Goal: Information Seeking & Learning: Check status

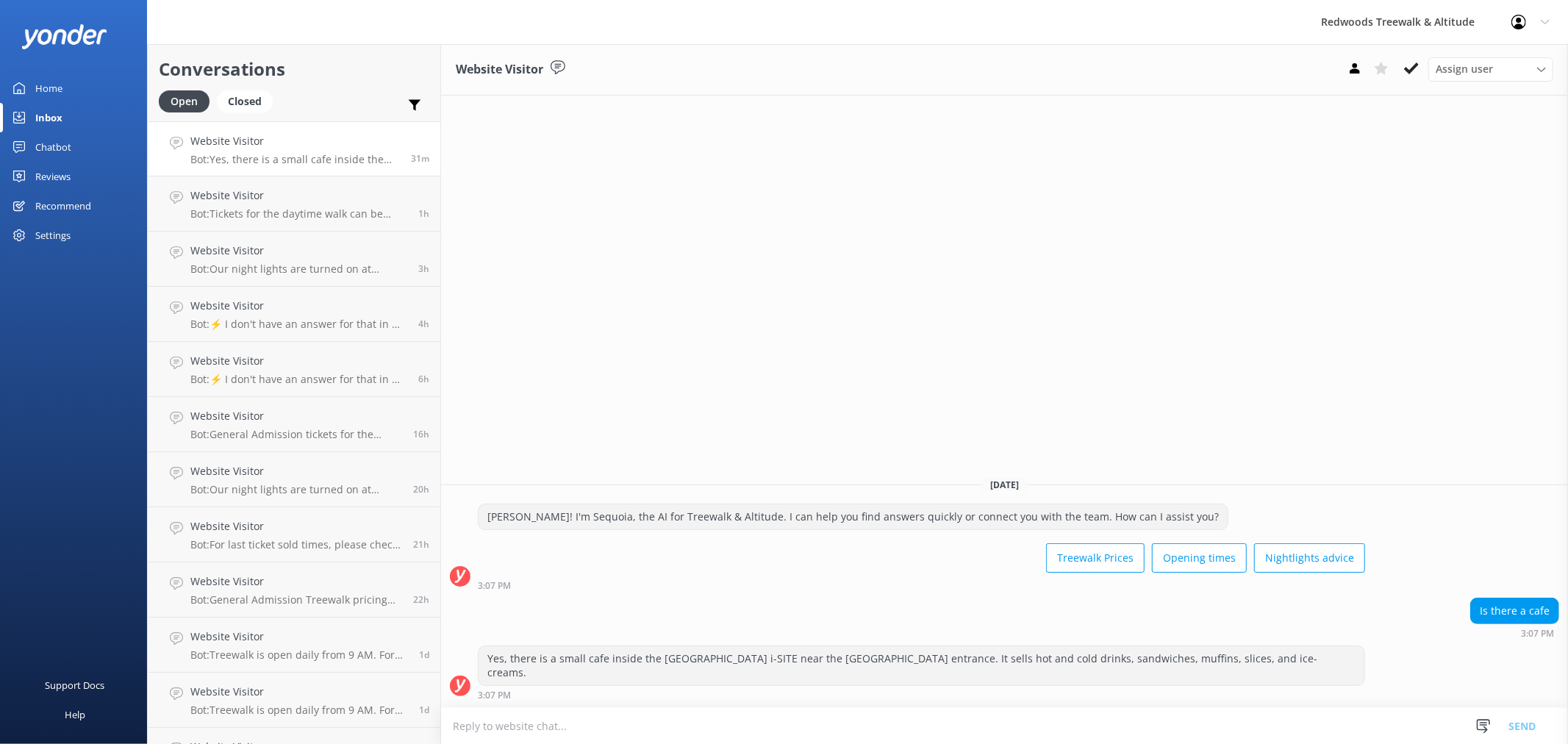
click at [63, 169] on div "Reviews" at bounding box center [53, 176] width 36 height 29
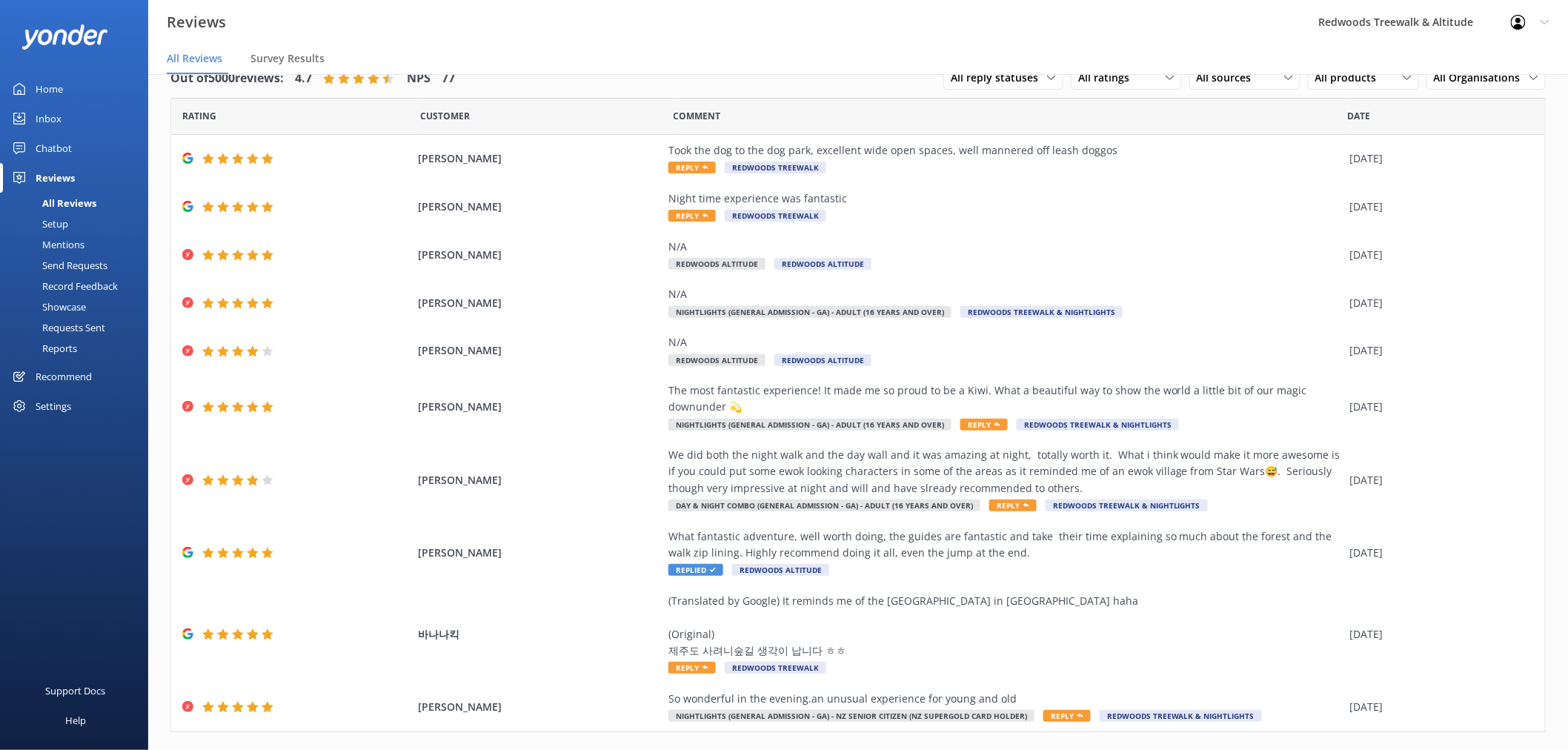
click at [78, 84] on link "Home" at bounding box center [74, 89] width 148 height 30
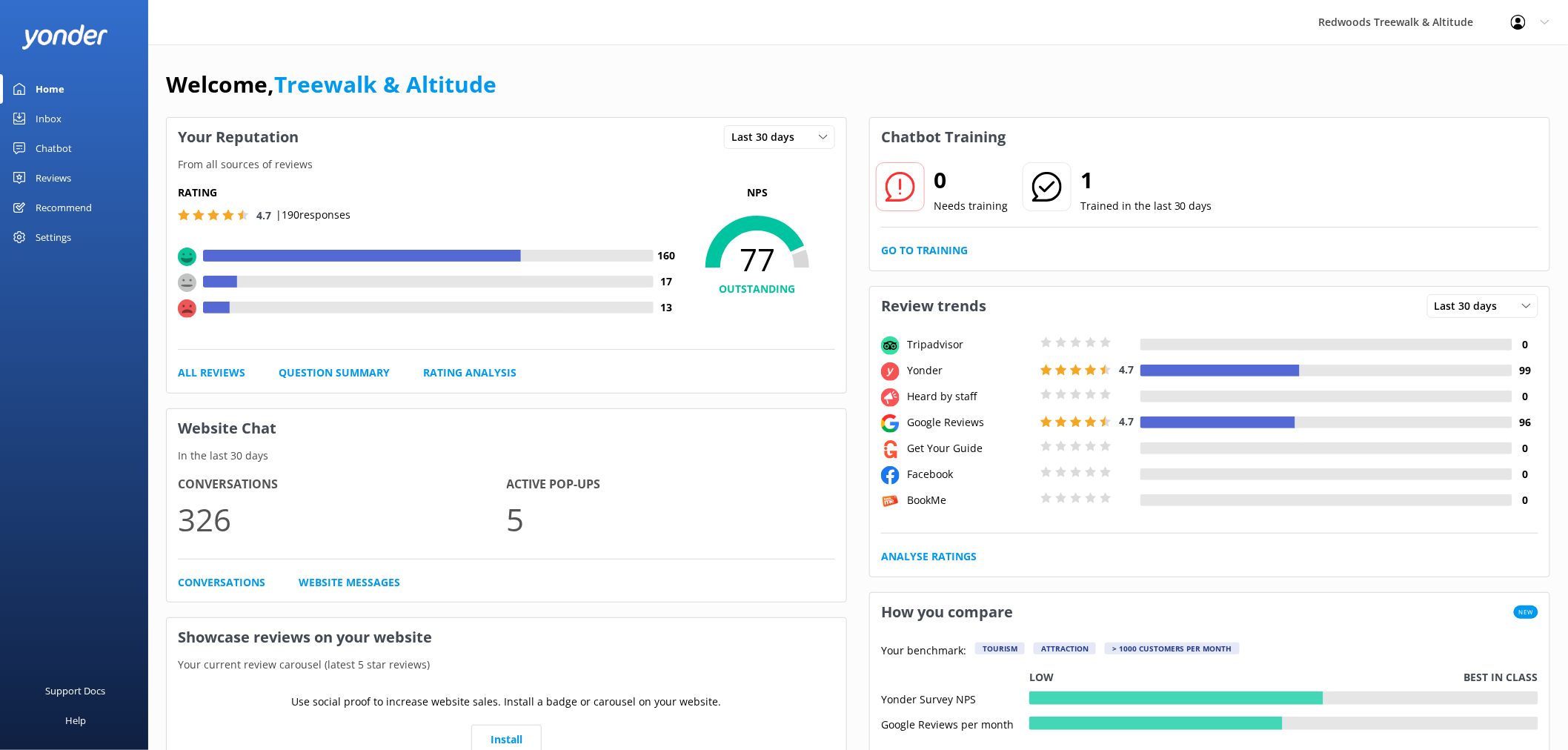
click at [76, 113] on link "Inbox" at bounding box center [74, 118] width 148 height 30
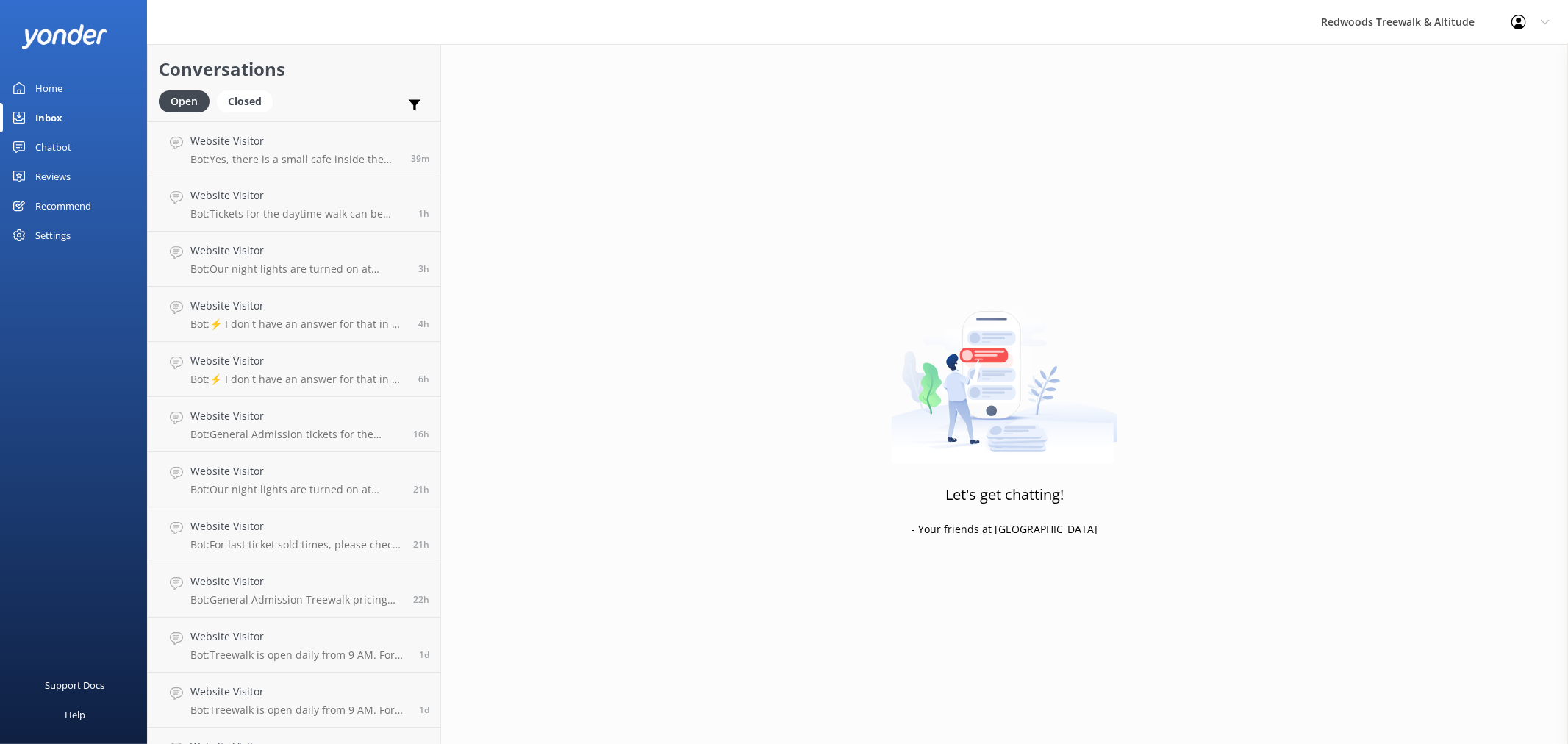
click at [63, 90] on link "Home" at bounding box center [73, 88] width 147 height 29
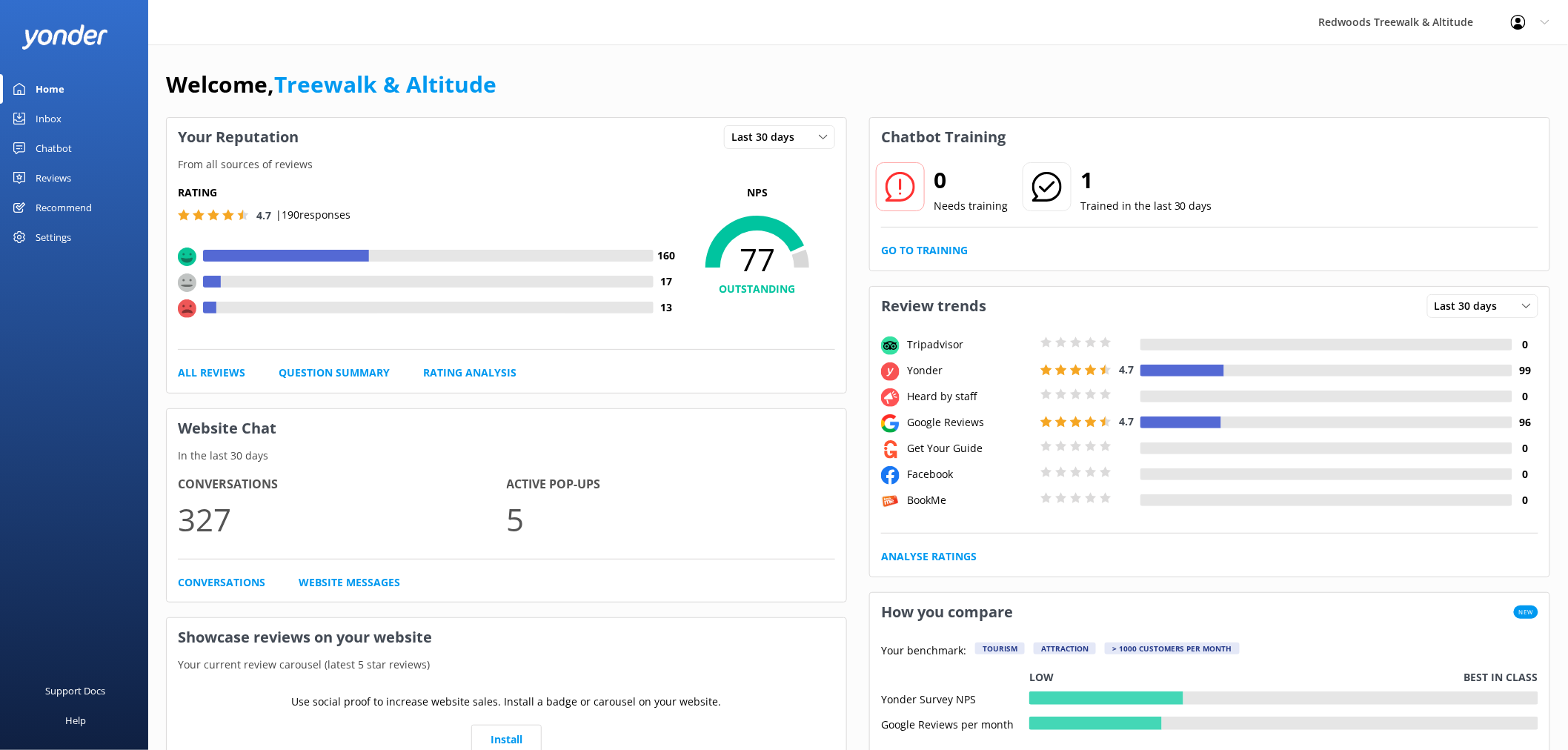
click at [80, 182] on link "Reviews" at bounding box center [74, 178] width 148 height 30
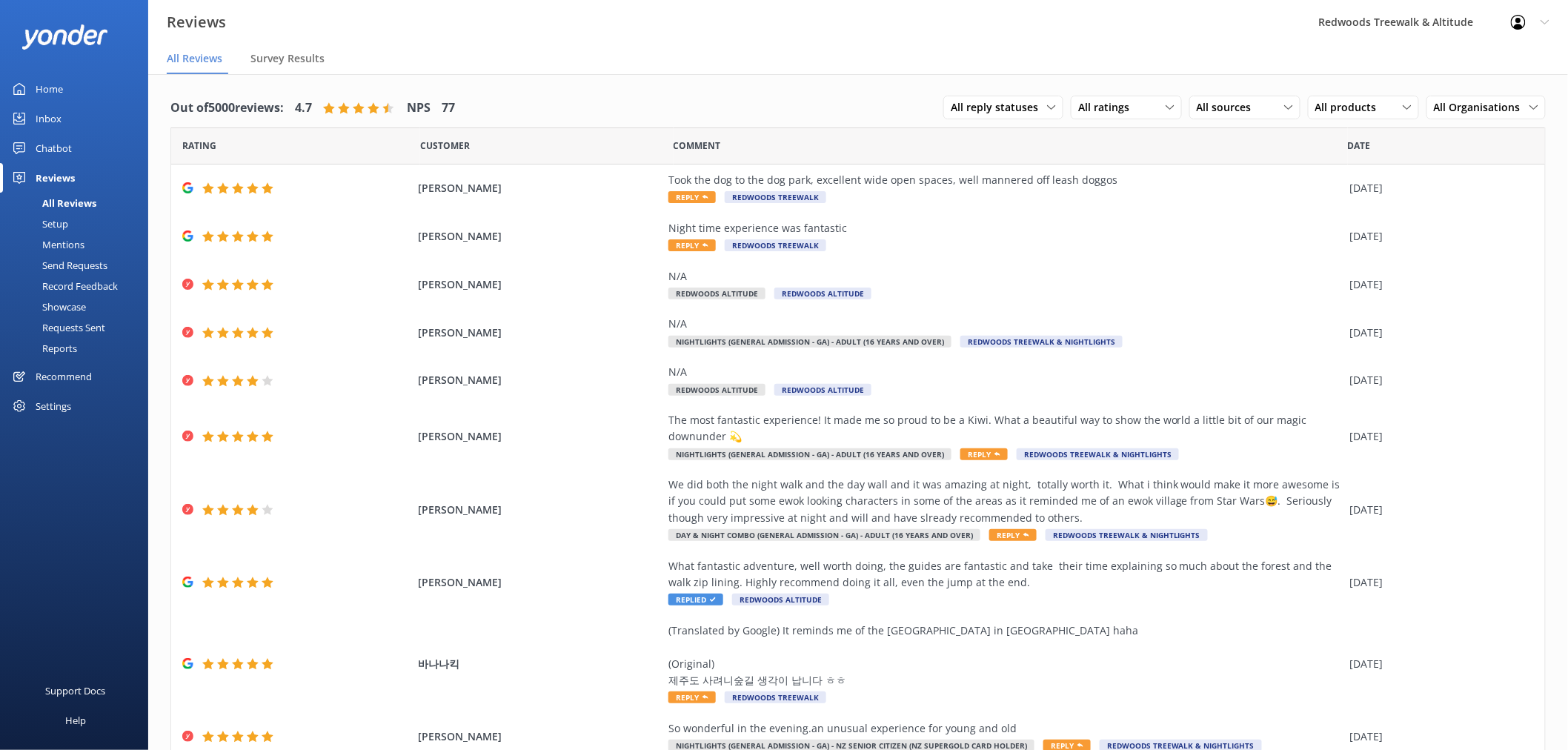
click at [69, 117] on link "Inbox" at bounding box center [74, 118] width 148 height 30
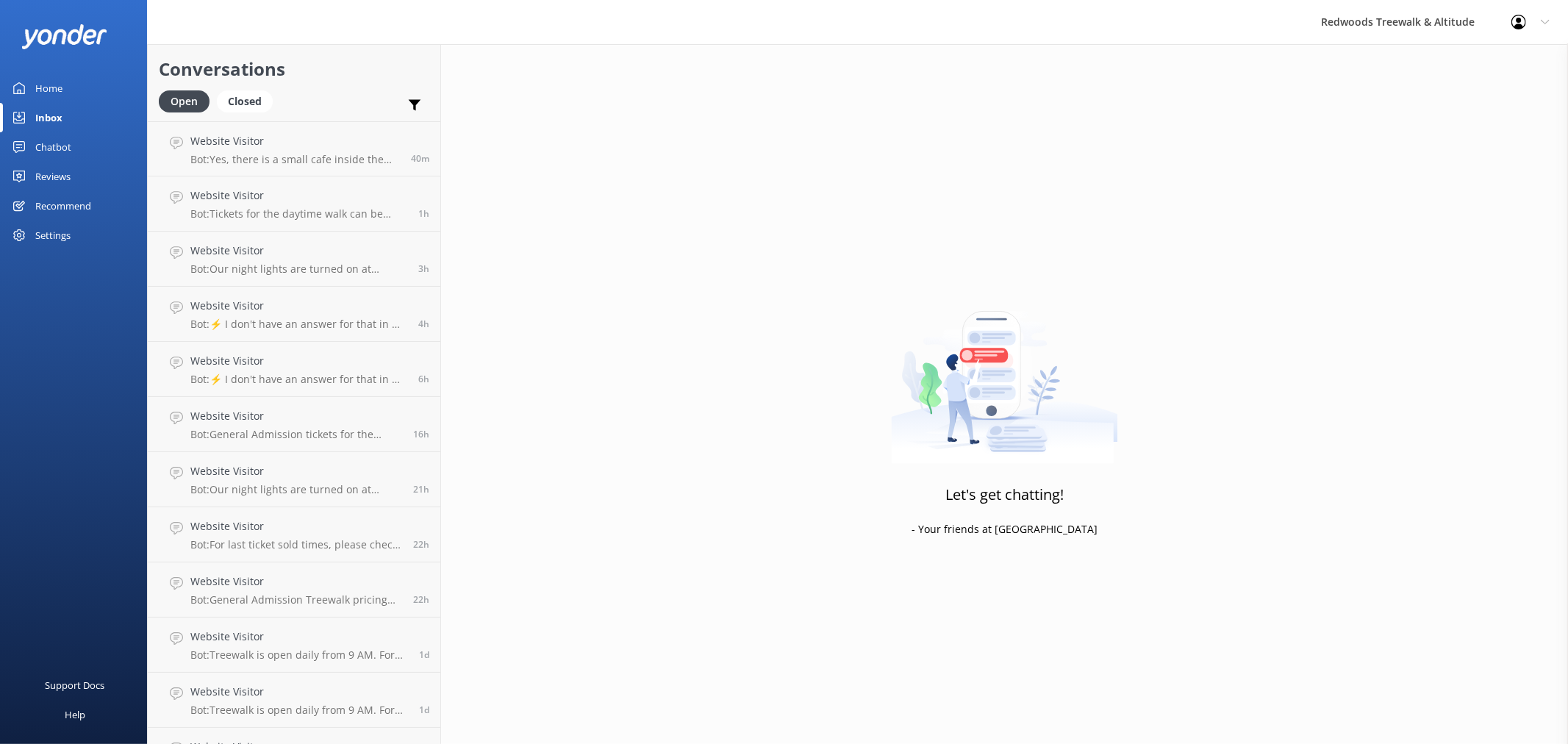
click at [67, 178] on div "Reviews" at bounding box center [53, 176] width 36 height 29
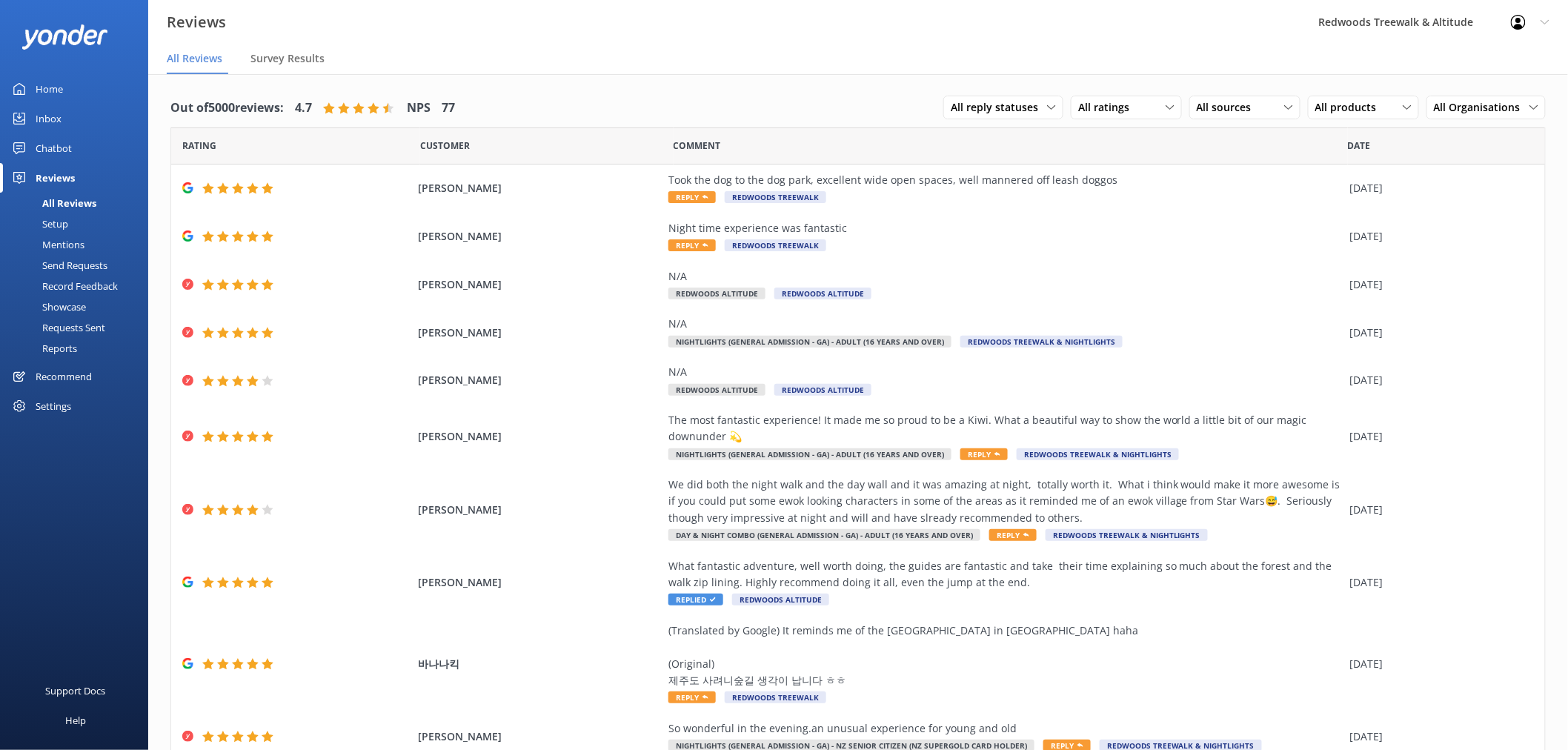
click at [76, 115] on link "Inbox" at bounding box center [74, 118] width 148 height 30
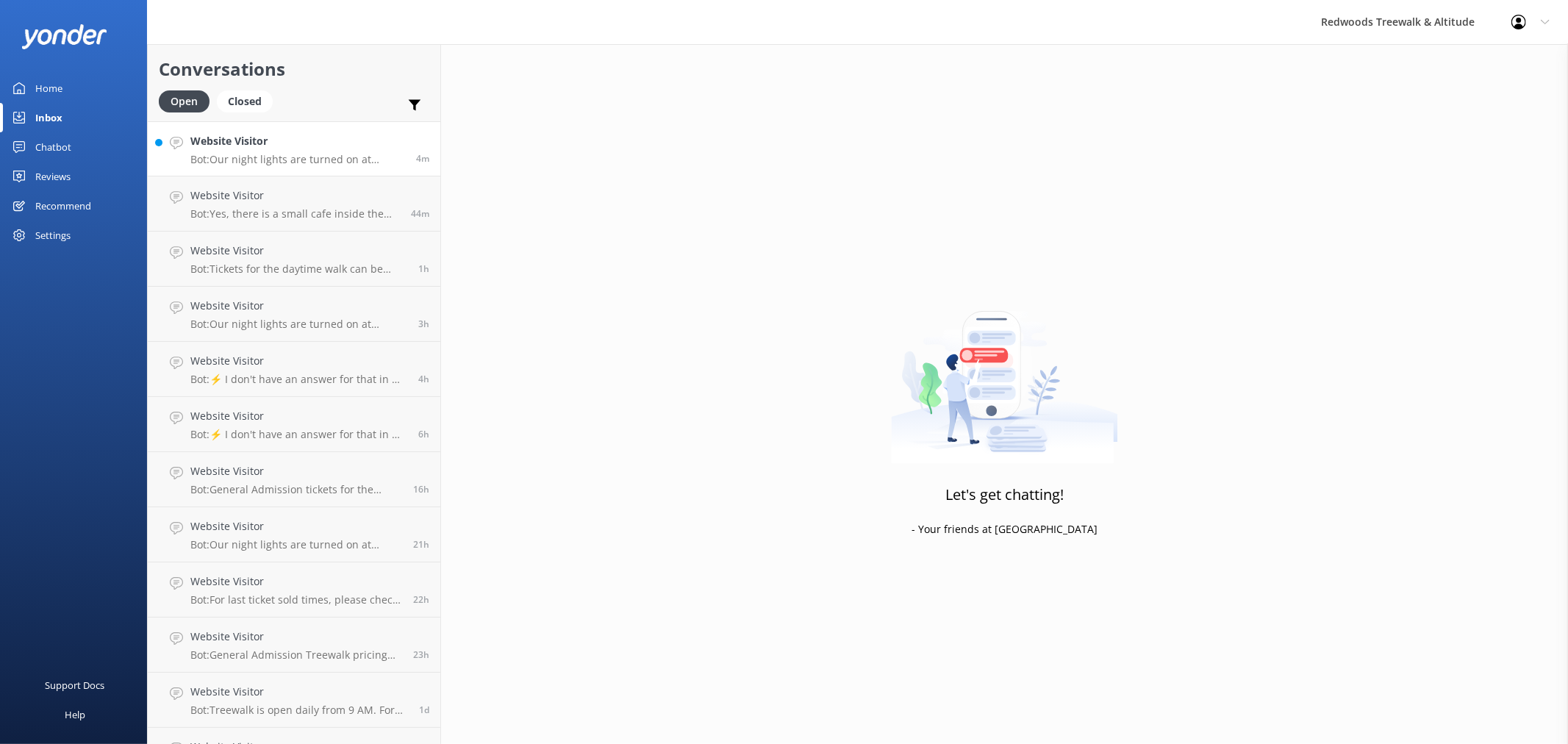
click at [253, 146] on h4 "Website Visitor" at bounding box center [297, 141] width 215 height 16
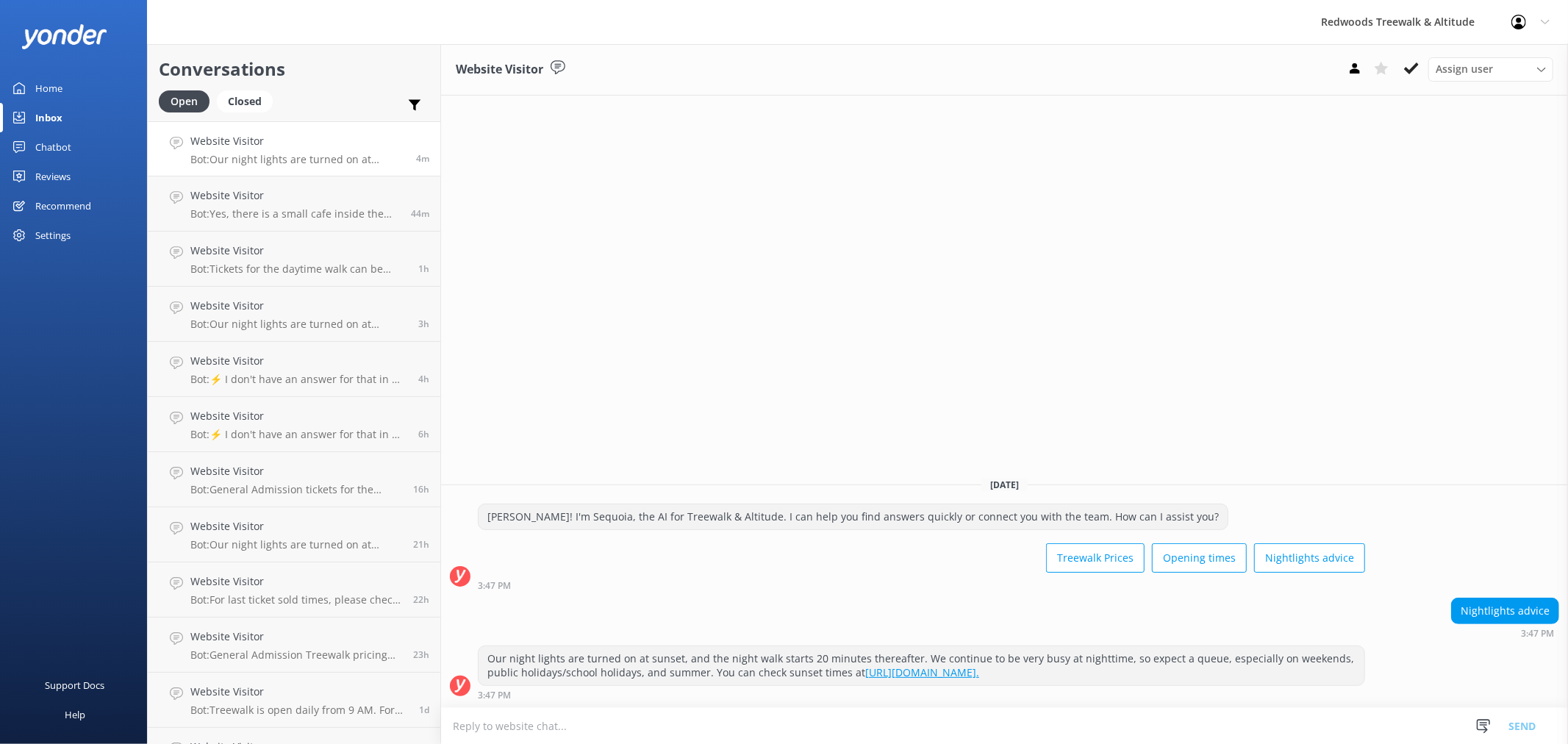
click at [75, 79] on link "Home" at bounding box center [73, 88] width 147 height 29
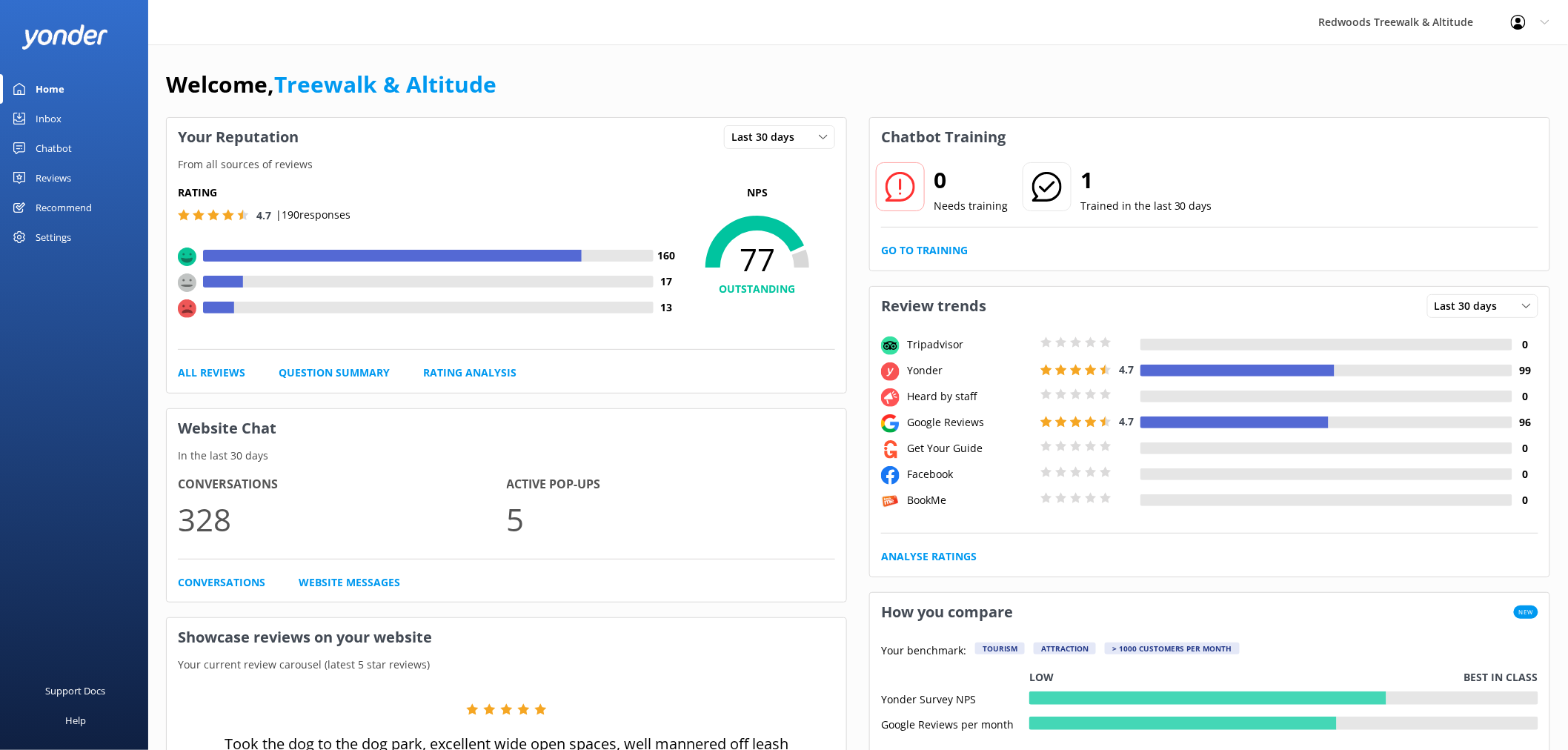
click at [98, 175] on link "Reviews" at bounding box center [74, 178] width 148 height 30
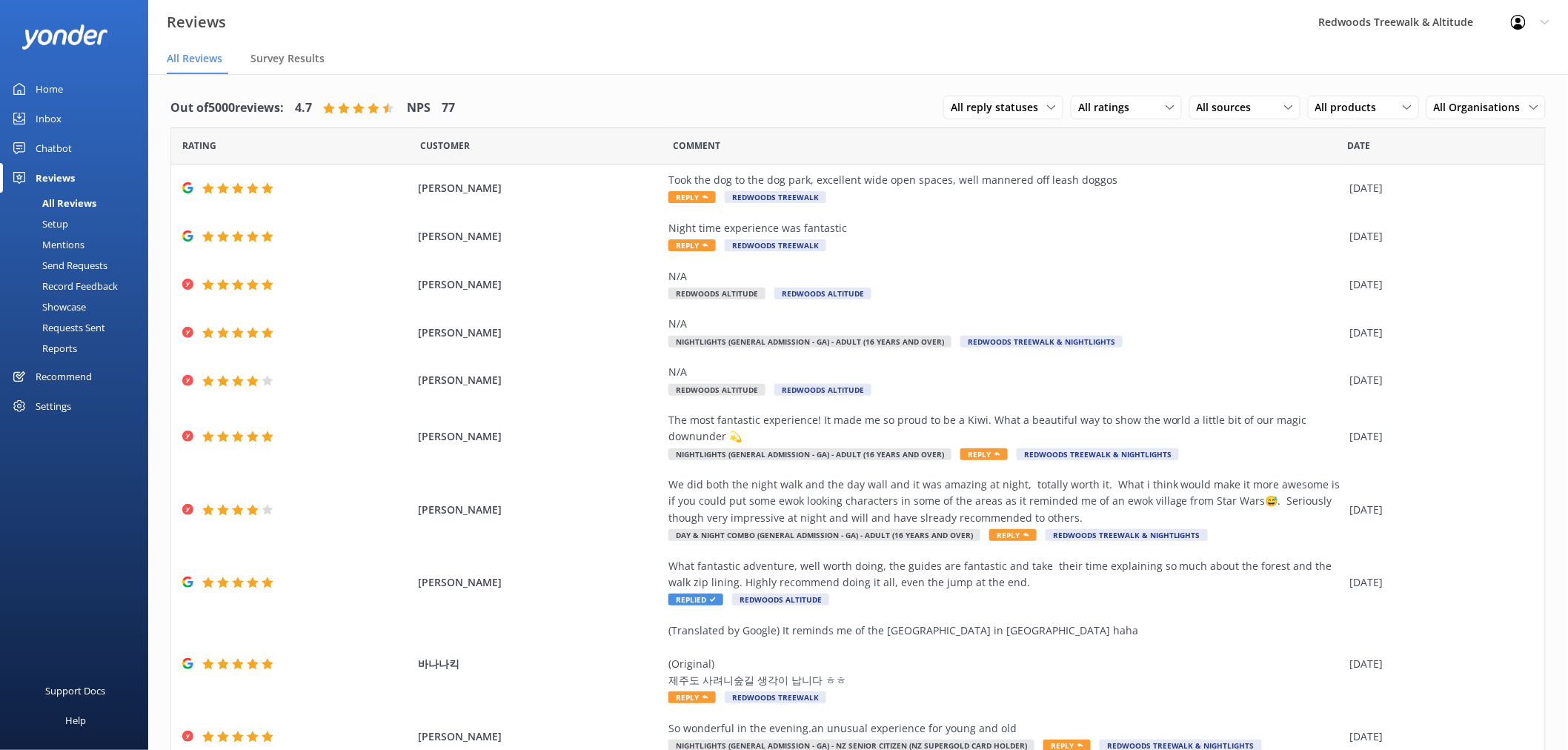
click at [84, 117] on link "Inbox" at bounding box center [74, 118] width 148 height 30
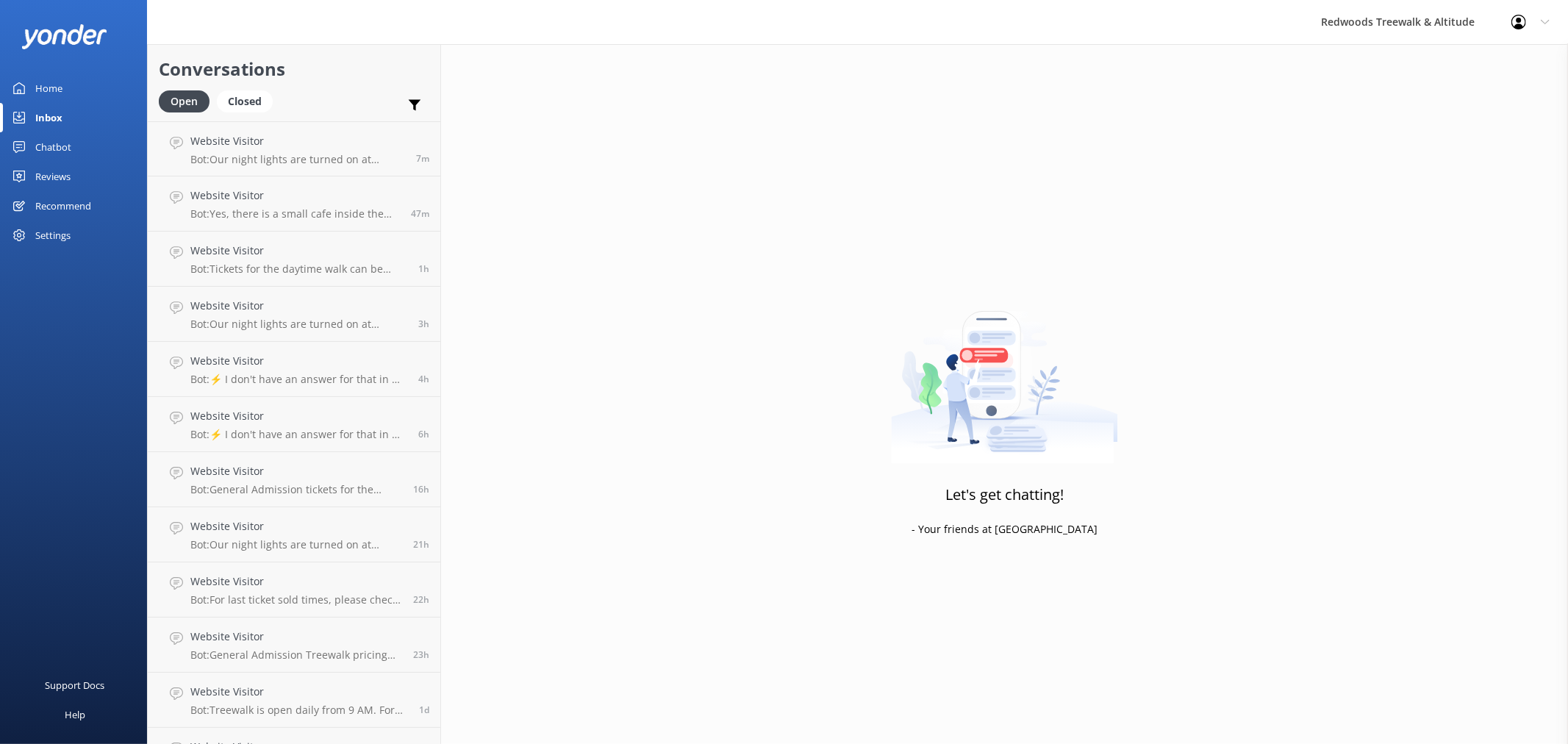
click at [74, 182] on link "Reviews" at bounding box center [73, 176] width 147 height 29
